Goal: Task Accomplishment & Management: Use online tool/utility

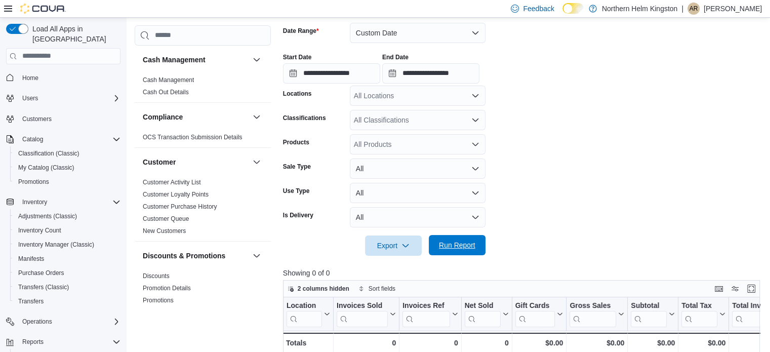
scroll to position [152, 0]
click at [456, 251] on span "Run Report" at bounding box center [457, 245] width 45 height 20
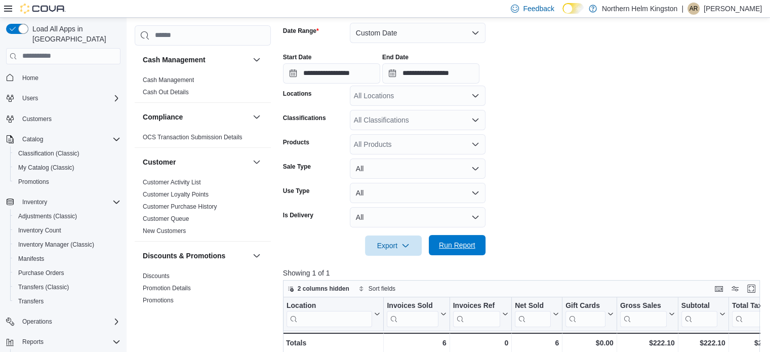
click at [474, 249] on span "Run Report" at bounding box center [457, 245] width 36 height 10
click at [474, 239] on span "Run Report" at bounding box center [457, 245] width 45 height 20
click at [461, 243] on span "Run Report" at bounding box center [457, 245] width 36 height 10
click at [453, 255] on div "Export Run Report" at bounding box center [384, 246] width 203 height 20
click at [461, 242] on span "Run Report" at bounding box center [457, 245] width 36 height 10
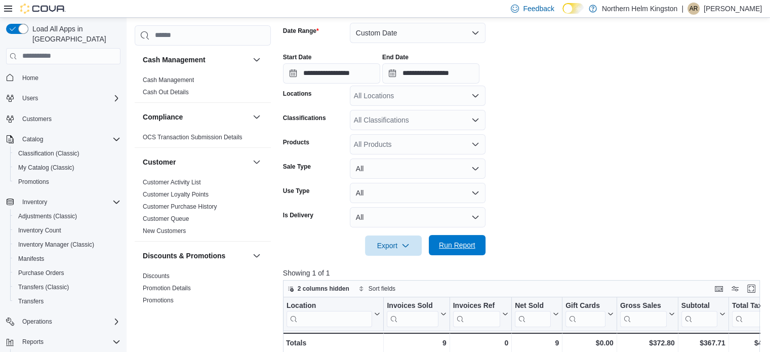
click at [461, 242] on span "Run Report" at bounding box center [457, 245] width 36 height 10
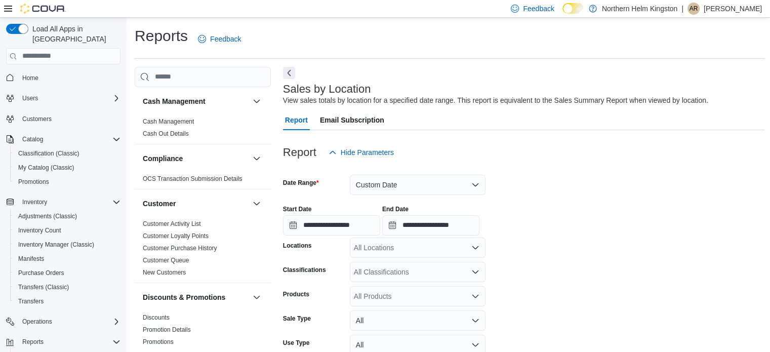
scroll to position [253, 0]
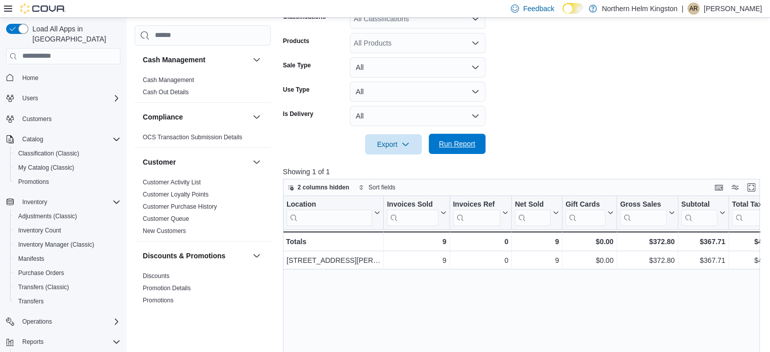
click at [456, 150] on span "Run Report" at bounding box center [457, 144] width 45 height 20
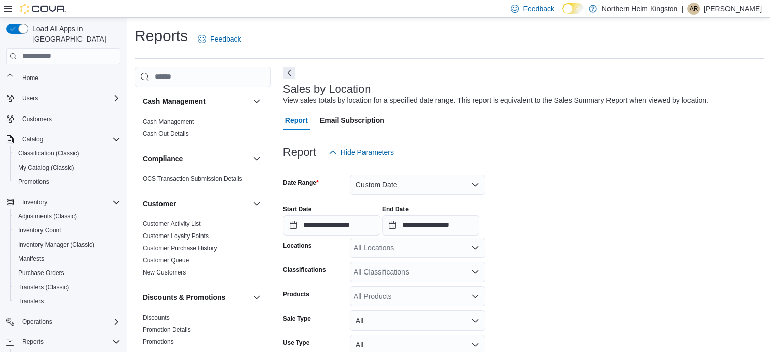
scroll to position [101, 0]
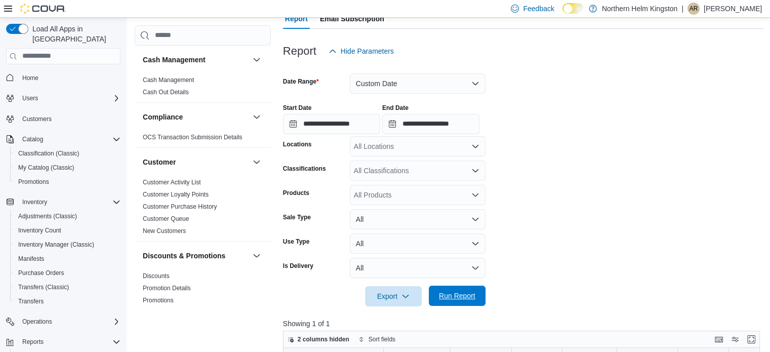
click at [484, 293] on button "Run Report" at bounding box center [457, 296] width 57 height 20
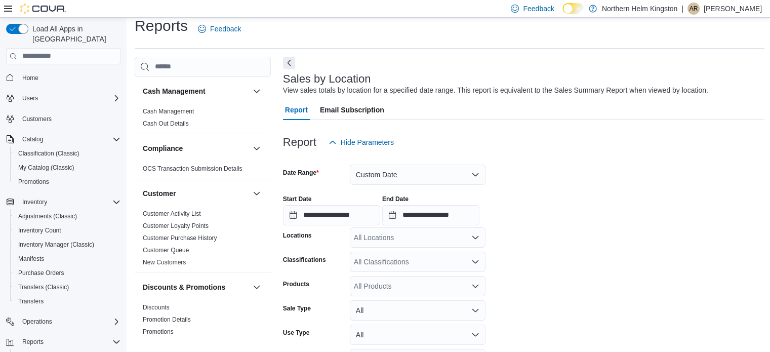
scroll to position [152, 0]
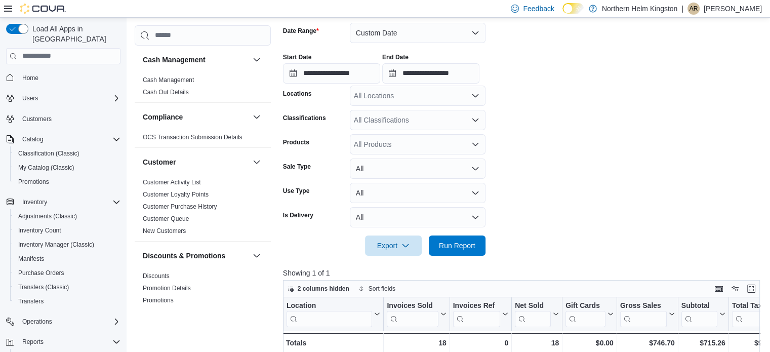
click at [450, 231] on div at bounding box center [524, 231] width 482 height 8
click at [448, 237] on span "Run Report" at bounding box center [457, 245] width 45 height 20
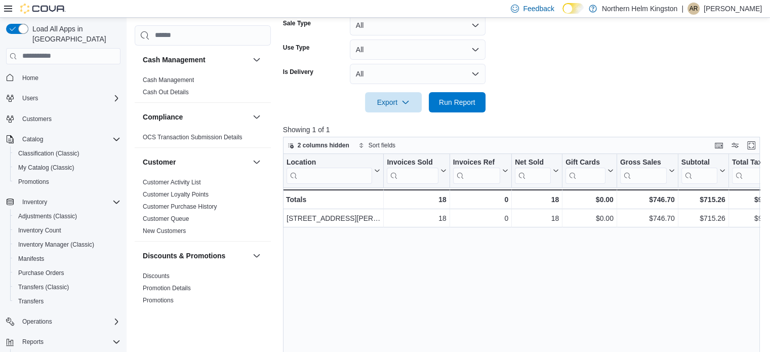
scroll to position [304, 0]
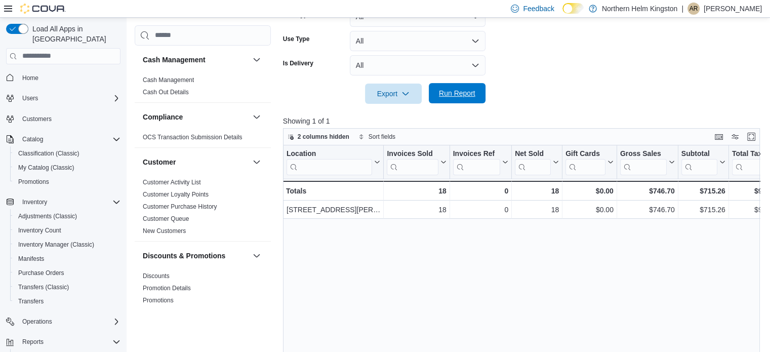
click at [461, 98] on span "Run Report" at bounding box center [457, 93] width 45 height 20
click at [445, 99] on span "Run Report" at bounding box center [457, 93] width 45 height 20
click at [476, 91] on span "Run Report" at bounding box center [457, 93] width 45 height 20
click at [718, 207] on div "$778.08" at bounding box center [704, 210] width 44 height 12
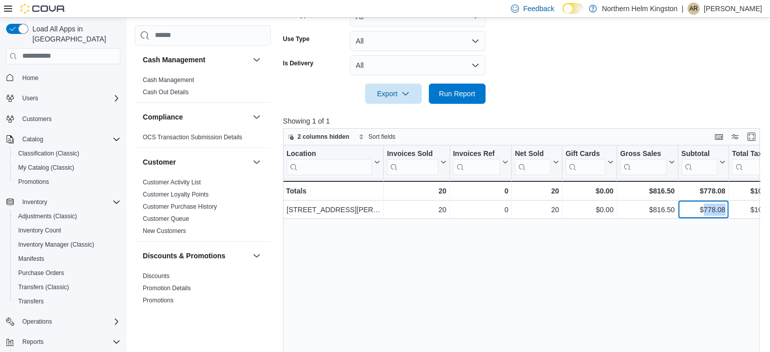
copy div "778.08"
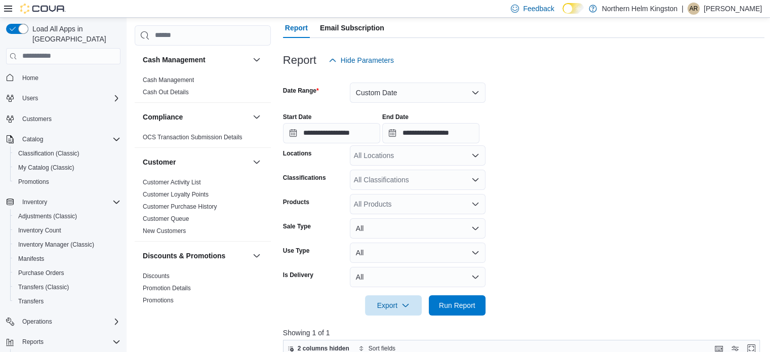
scroll to position [0, 0]
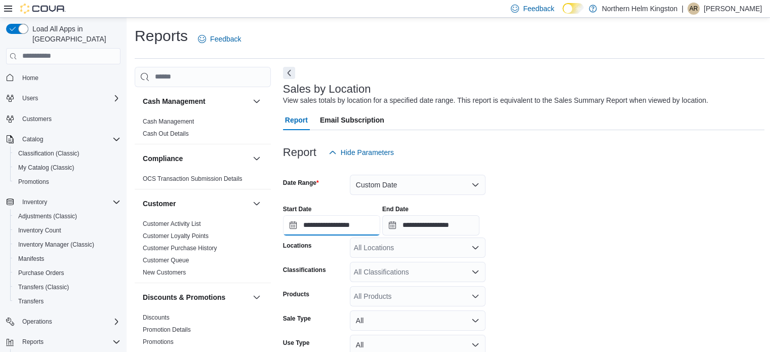
click at [380, 222] on input "**********" at bounding box center [331, 225] width 97 height 20
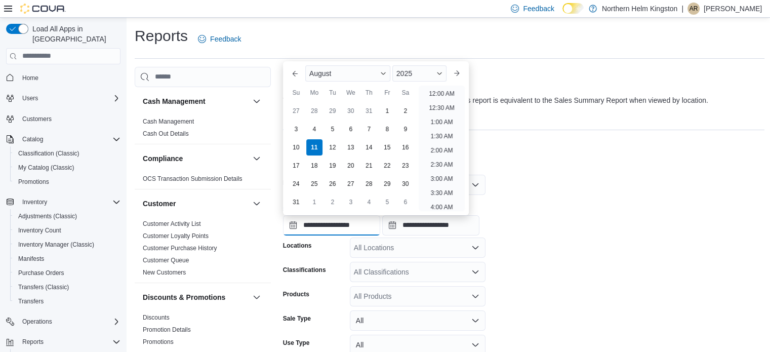
scroll to position [485, 0]
click at [442, 118] on li "6:00 PM" at bounding box center [442, 119] width 31 height 12
type input "**********"
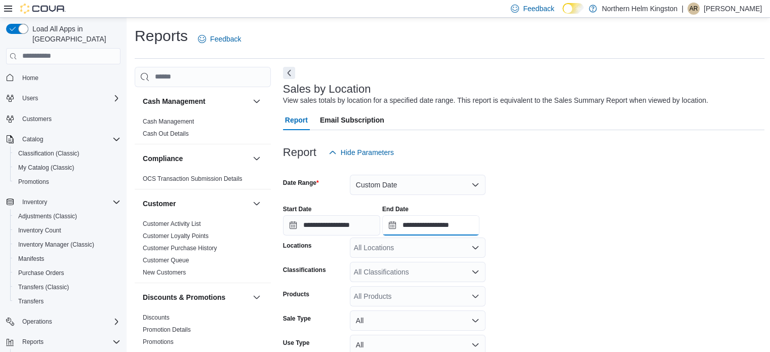
drag, startPoint x: 443, startPoint y: 229, endPoint x: 464, endPoint y: 217, distance: 24.3
click at [443, 229] on input "**********" at bounding box center [430, 225] width 97 height 20
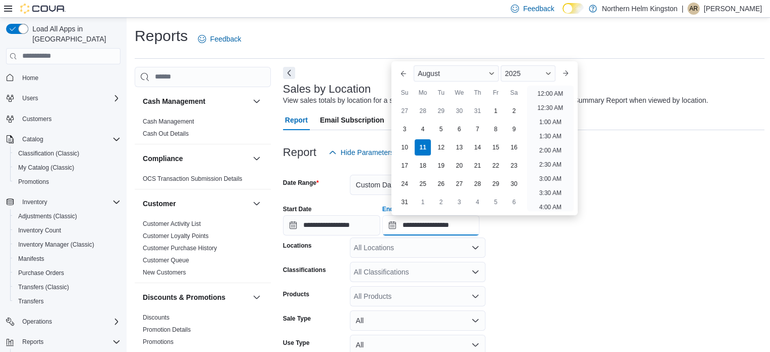
scroll to position [542, 0]
click at [546, 121] on li "8:00 PM" at bounding box center [550, 119] width 31 height 12
type input "**********"
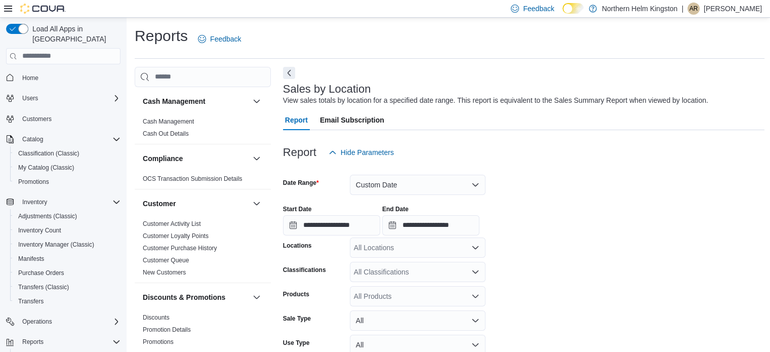
click at [541, 214] on div "**********" at bounding box center [524, 216] width 482 height 38
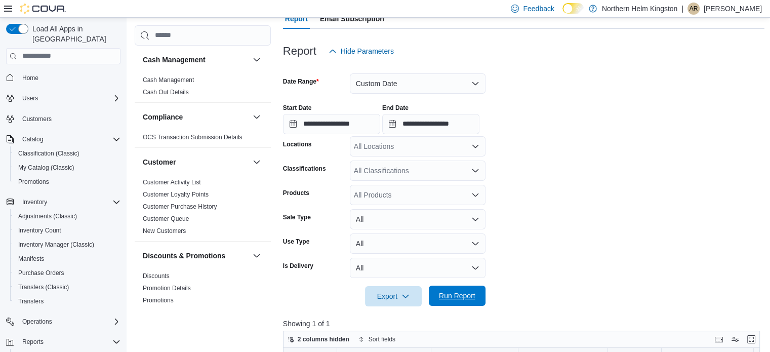
drag, startPoint x: 444, startPoint y: 301, endPoint x: 448, endPoint y: 5, distance: 296.4
click at [444, 299] on span "Run Report" at bounding box center [457, 296] width 45 height 20
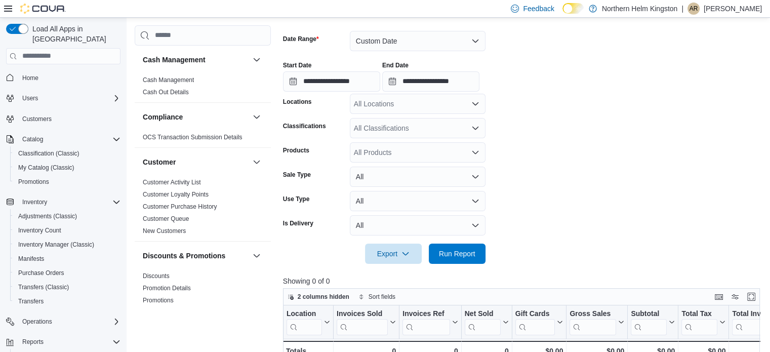
scroll to position [203, 0]
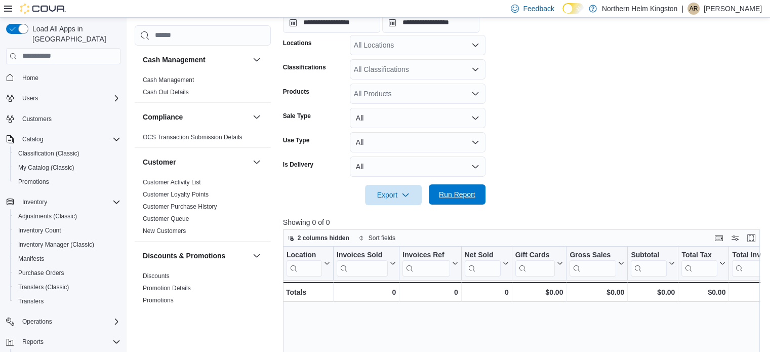
click at [456, 195] on span "Run Report" at bounding box center [457, 194] width 36 height 10
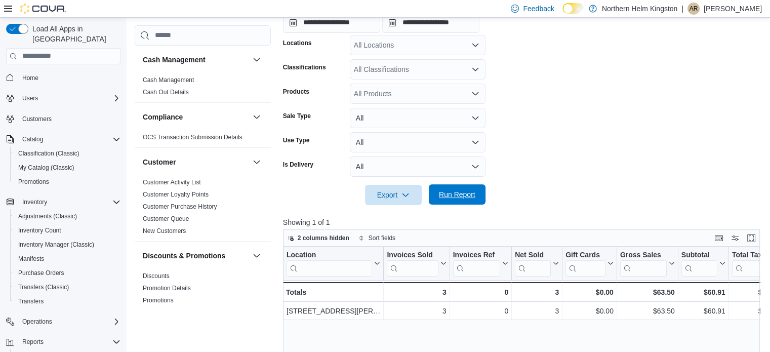
click at [447, 203] on span "Run Report" at bounding box center [457, 194] width 45 height 20
click at [442, 204] on span "Run Report" at bounding box center [457, 194] width 45 height 20
click at [456, 189] on span "Run Report" at bounding box center [457, 194] width 45 height 20
click at [461, 203] on span "Run Report" at bounding box center [457, 194] width 45 height 20
drag, startPoint x: 444, startPoint y: 200, endPoint x: 475, endPoint y: 185, distance: 34.2
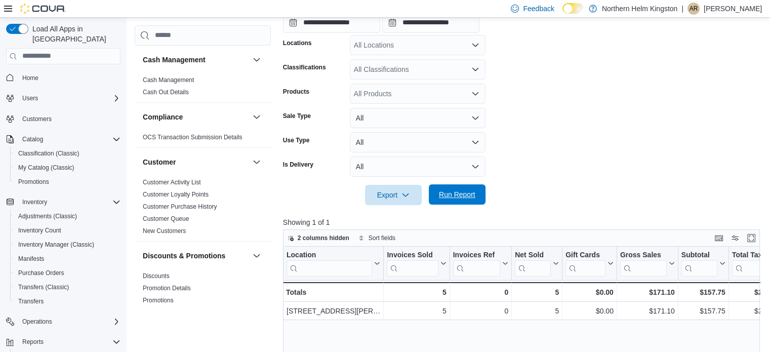
click at [444, 200] on span "Run Report" at bounding box center [457, 194] width 45 height 20
click at [460, 191] on span "Run Report" at bounding box center [457, 194] width 36 height 10
click at [463, 192] on span "Run Report" at bounding box center [457, 194] width 36 height 10
click at [472, 189] on span "Run Report" at bounding box center [457, 194] width 45 height 20
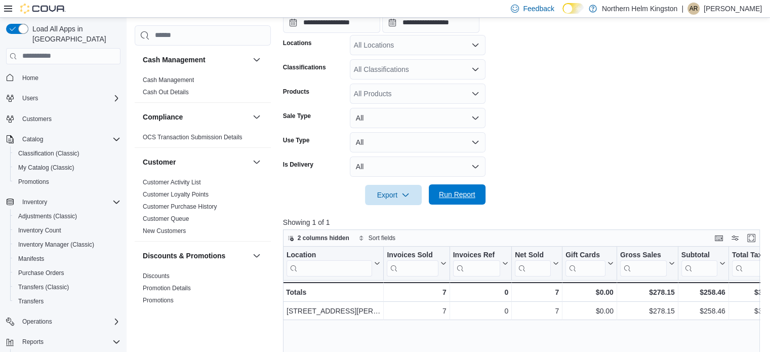
click at [456, 189] on span "Run Report" at bounding box center [457, 194] width 45 height 20
click at [453, 191] on span "Run Report" at bounding box center [457, 194] width 36 height 10
click at [454, 194] on span "Run Report" at bounding box center [457, 194] width 36 height 10
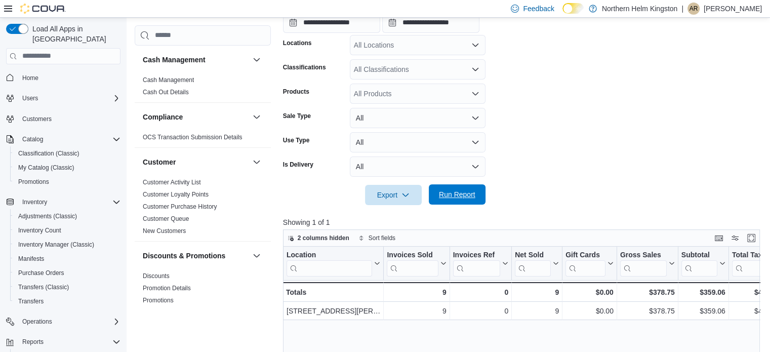
click at [454, 194] on span "Run Report" at bounding box center [457, 194] width 36 height 10
click at [453, 192] on span "Run Report" at bounding box center [457, 194] width 36 height 10
drag, startPoint x: 470, startPoint y: 190, endPoint x: 561, endPoint y: 145, distance: 101.3
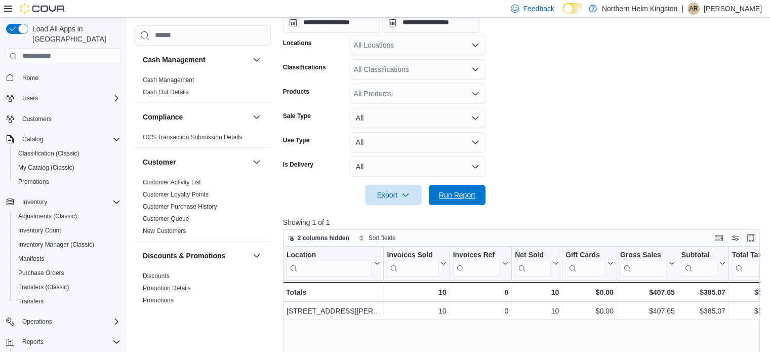
click at [469, 190] on span "Run Report" at bounding box center [457, 195] width 36 height 10
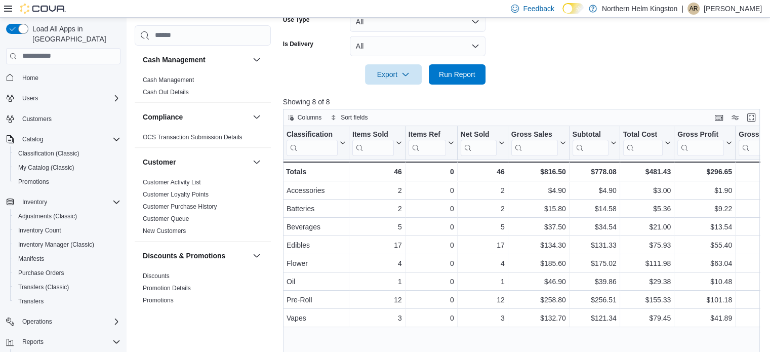
scroll to position [338, 0]
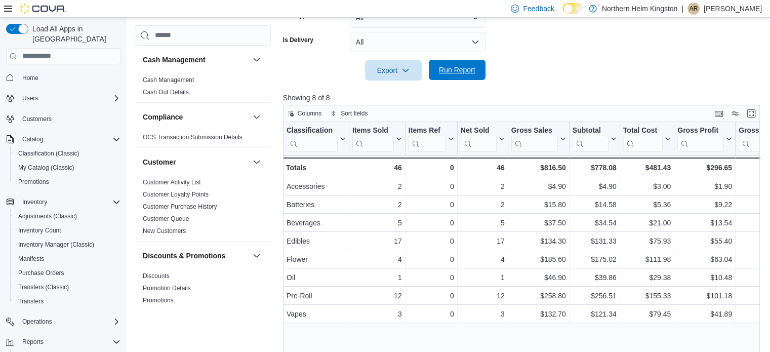
click at [468, 71] on span "Run Report" at bounding box center [457, 70] width 36 height 10
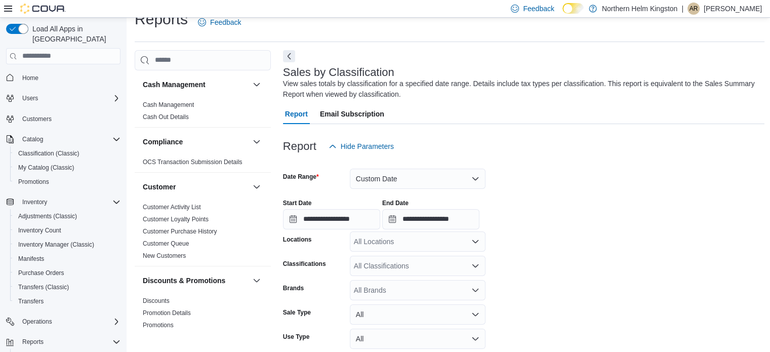
scroll to position [0, 0]
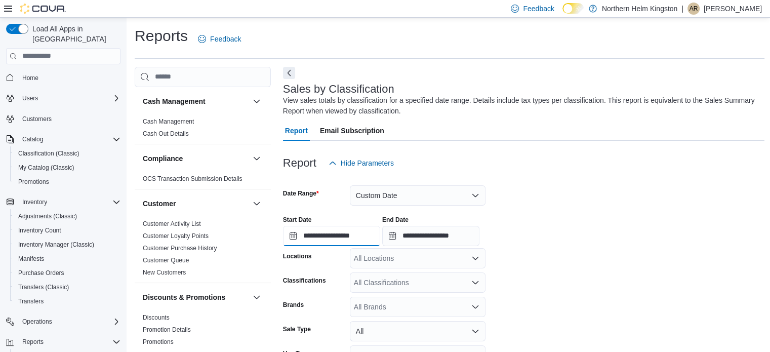
click at [345, 234] on input "**********" at bounding box center [331, 236] width 97 height 20
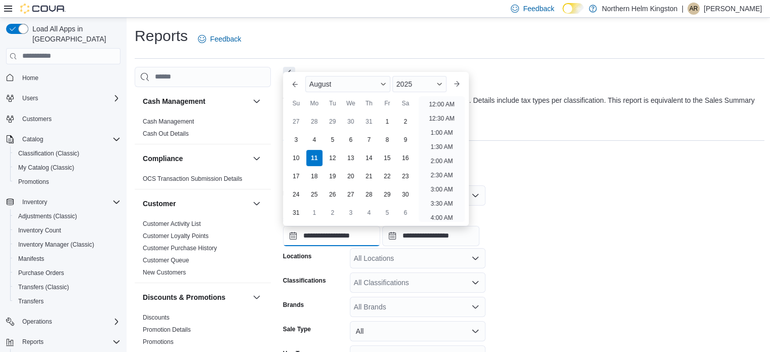
scroll to position [485, 0]
drag, startPoint x: 451, startPoint y: 128, endPoint x: 451, endPoint y: 149, distance: 21.3
click at [450, 127] on li "6:00 PM" at bounding box center [442, 130] width 31 height 12
type input "**********"
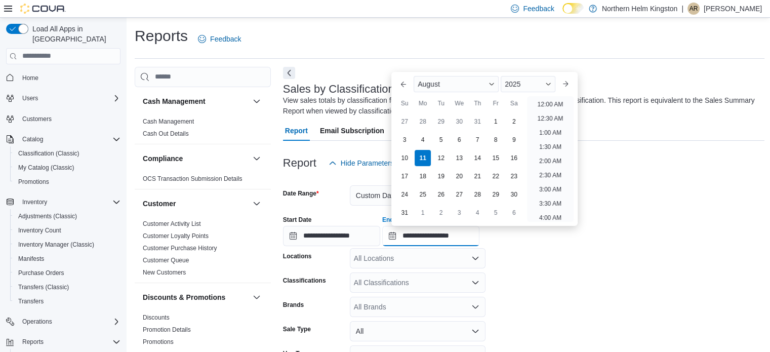
drag, startPoint x: 473, startPoint y: 234, endPoint x: 528, endPoint y: 191, distance: 70.1
click at [473, 234] on input "**********" at bounding box center [430, 236] width 97 height 20
drag, startPoint x: 553, startPoint y: 123, endPoint x: 552, endPoint y: 156, distance: 32.4
click at [553, 124] on li "8:00 PM" at bounding box center [550, 130] width 31 height 12
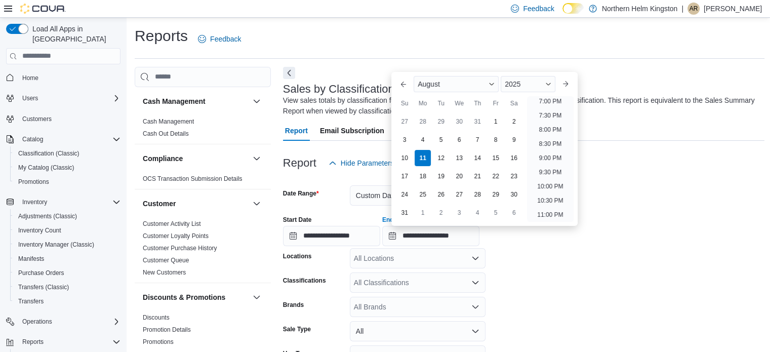
type input "**********"
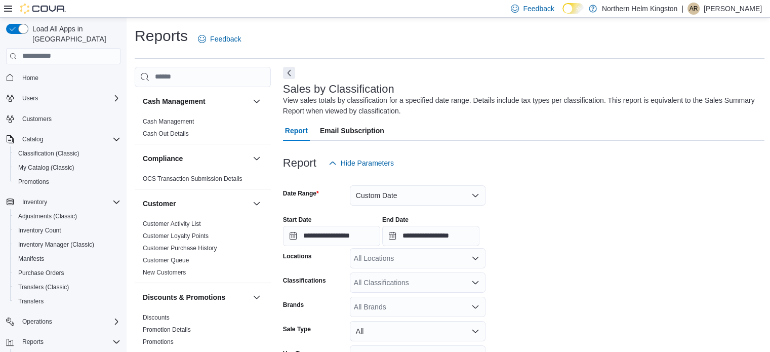
click at [555, 216] on div "**********" at bounding box center [524, 227] width 482 height 38
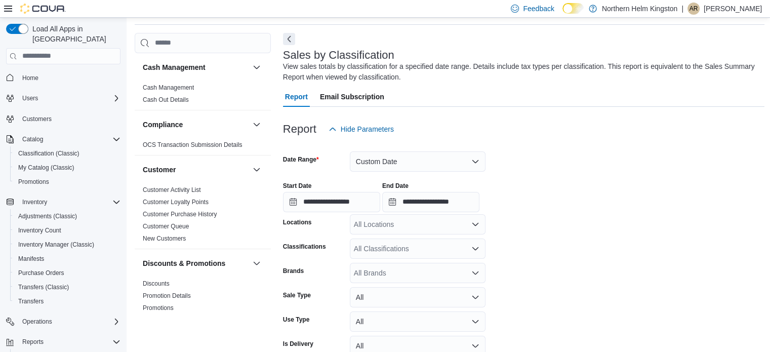
scroll to position [101, 0]
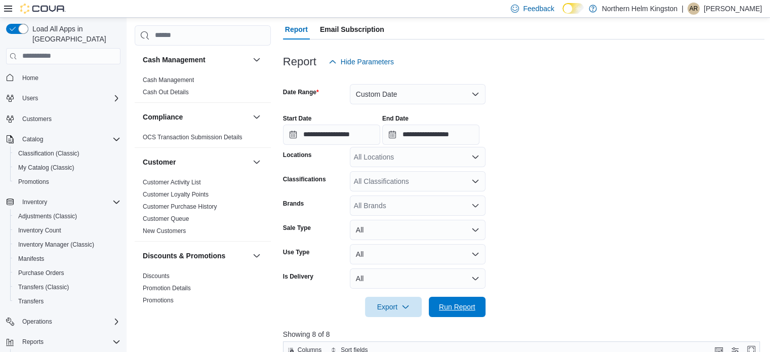
drag, startPoint x: 473, startPoint y: 305, endPoint x: 558, endPoint y: 263, distance: 95.1
click at [474, 304] on span "Run Report" at bounding box center [457, 307] width 36 height 10
